Goal: Find specific page/section: Find specific page/section

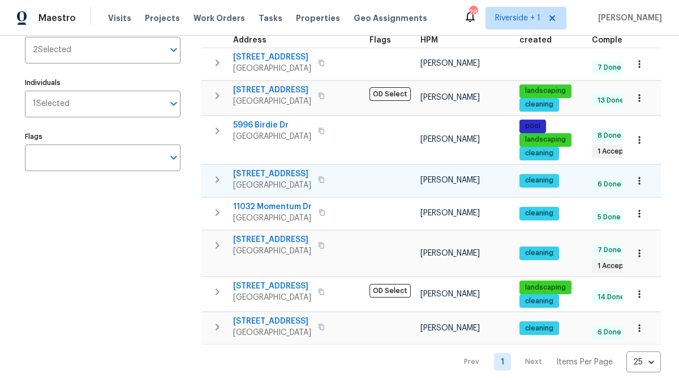
scroll to position [161, 0]
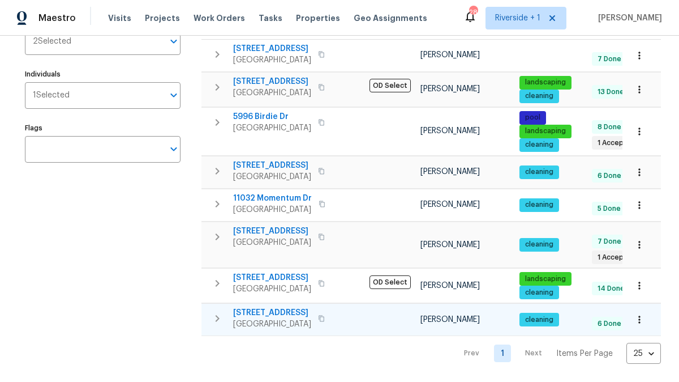
click at [288, 315] on span "1307 W 8th St Apt 4" at bounding box center [272, 312] width 78 height 11
click at [286, 228] on span "8062 Holland Park St" at bounding box center [272, 230] width 78 height 11
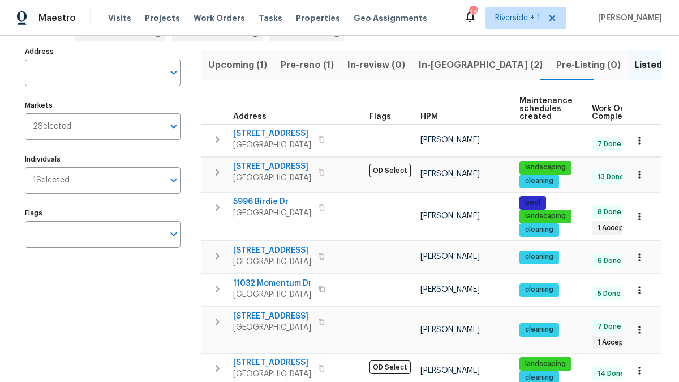
scroll to position [0, 0]
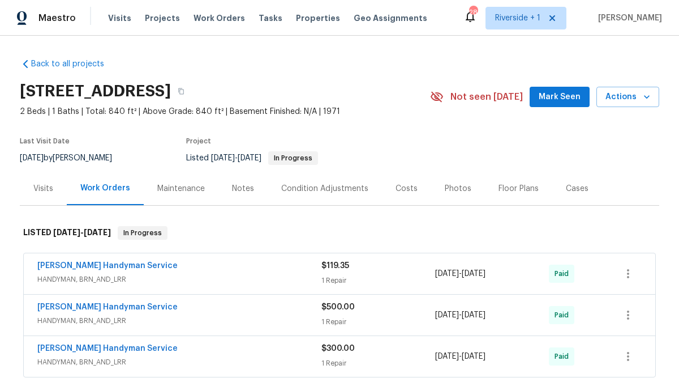
click at [191, 189] on div "Maintenance" at bounding box center [181, 188] width 48 height 11
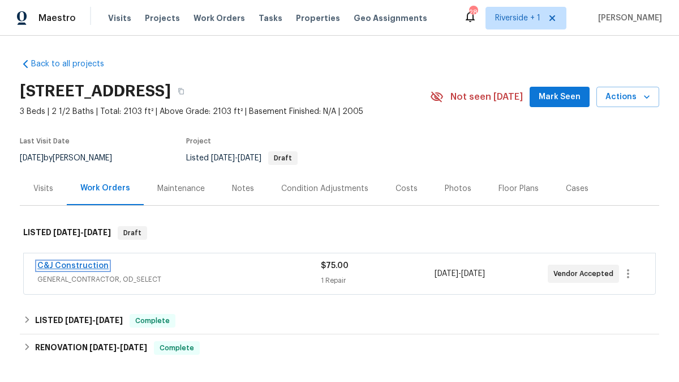
click at [88, 264] on link "C&J Construction" at bounding box center [72, 266] width 71 height 8
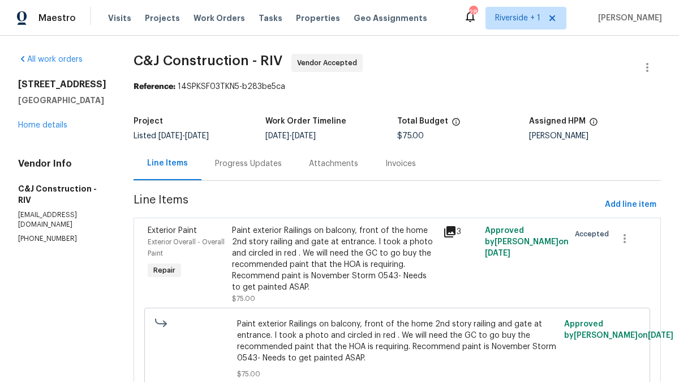
click at [456, 230] on icon at bounding box center [449, 231] width 11 height 11
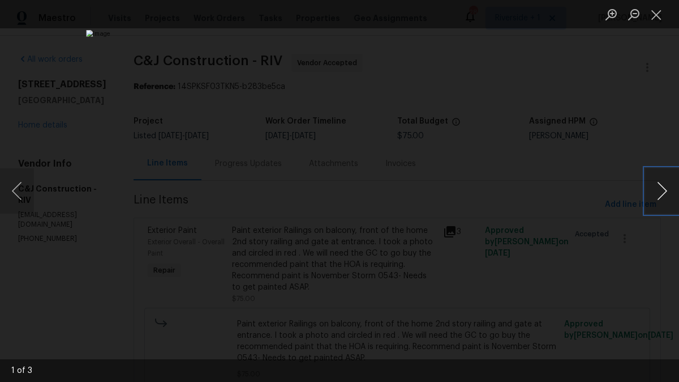
click at [658, 204] on button "Next image" at bounding box center [662, 190] width 34 height 45
